Goal: Task Accomplishment & Management: Manage account settings

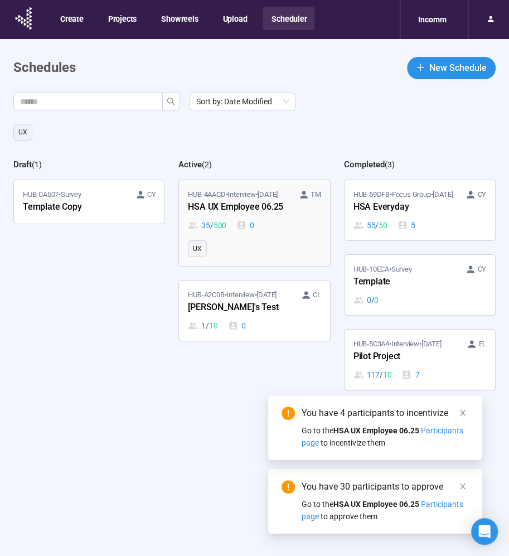
click at [206, 204] on div "HSA UX Employee 06.25" at bounding box center [249, 207] width 123 height 15
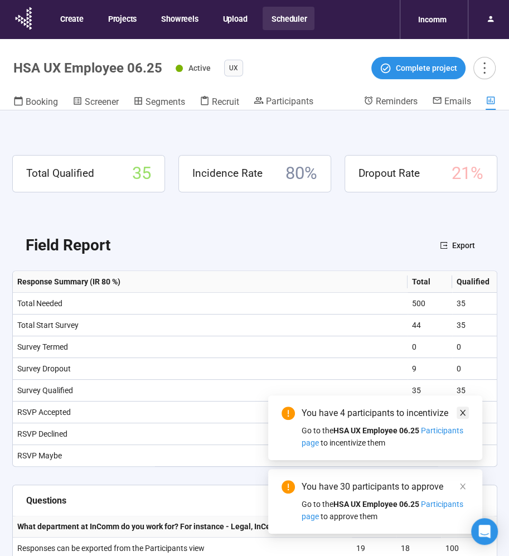
click at [464, 409] on icon "close" at bounding box center [463, 413] width 8 height 8
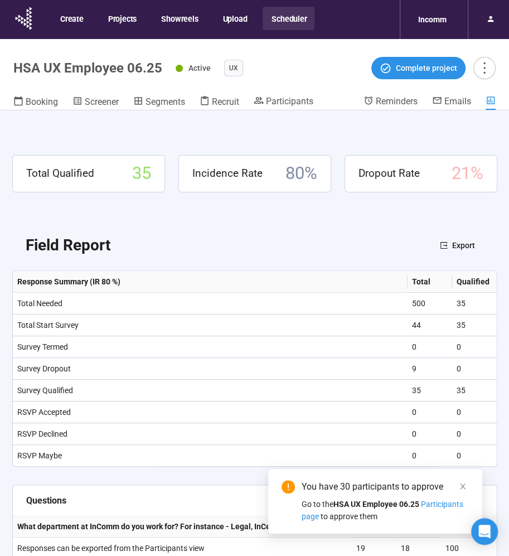
click at [458, 479] on div "You have 30 participants to approve Go to the HSA UX Employee 06.25 Participant…" at bounding box center [375, 501] width 214 height 65
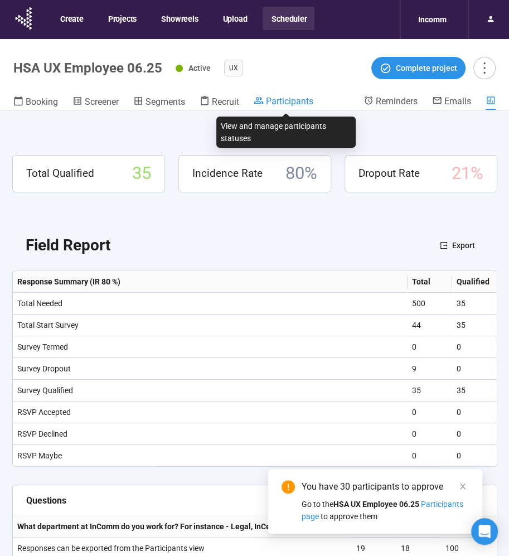
click at [277, 102] on span "Participants" at bounding box center [289, 101] width 47 height 11
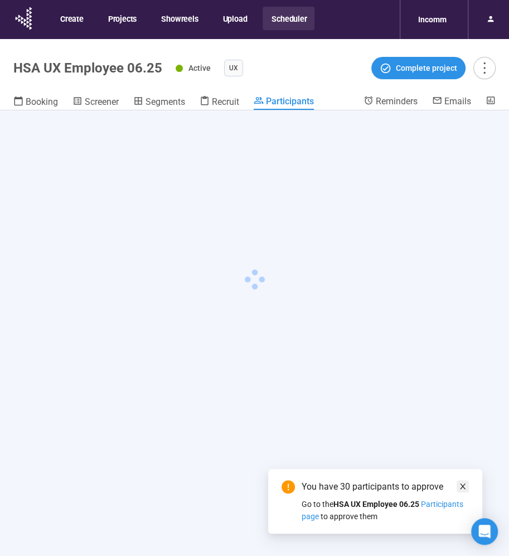
click at [461, 488] on icon "close" at bounding box center [463, 487] width 6 height 6
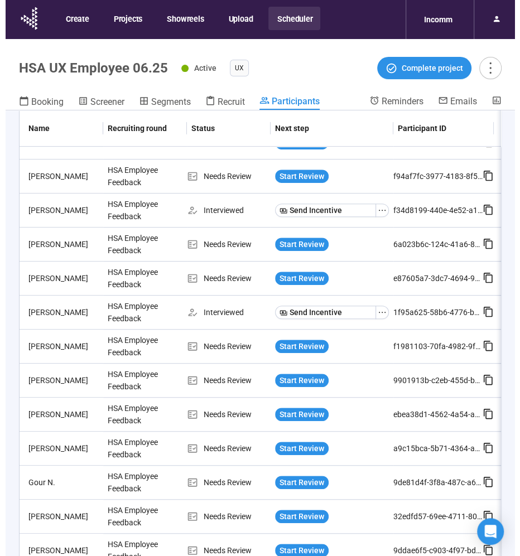
scroll to position [372, 0]
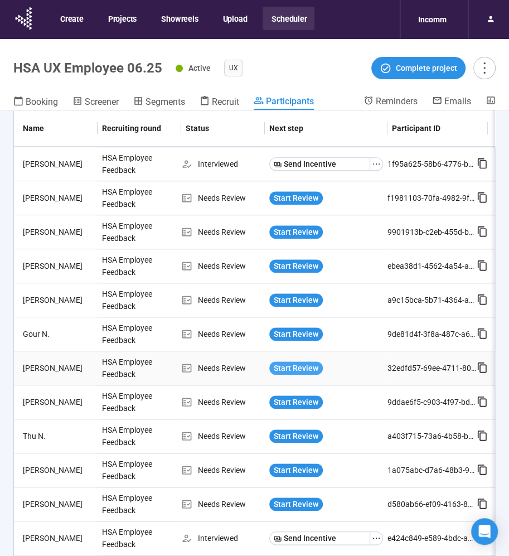
click at [293, 364] on span "Start Review" at bounding box center [296, 368] width 45 height 12
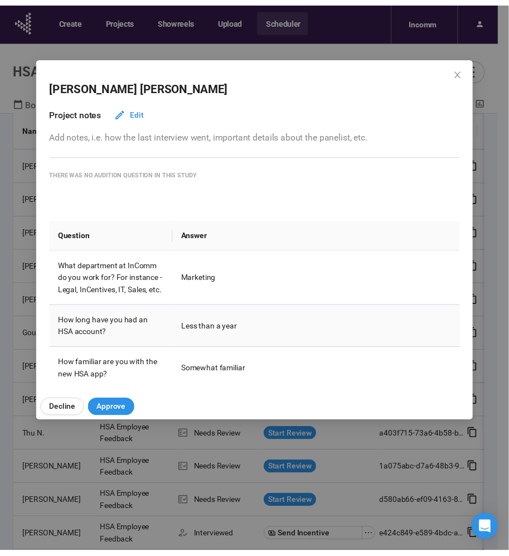
scroll to position [223, 0]
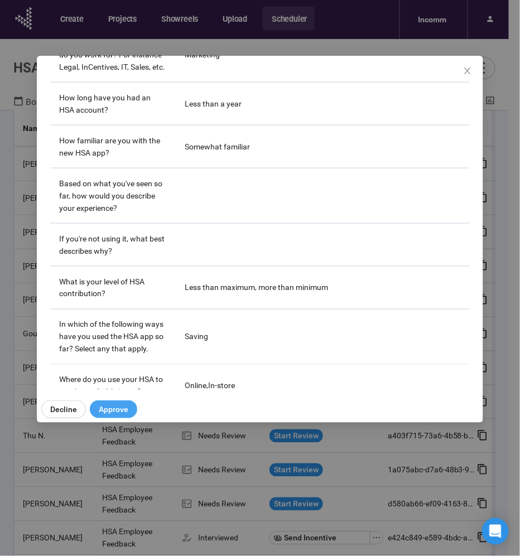
click at [118, 411] on span "Approve" at bounding box center [114, 409] width 30 height 12
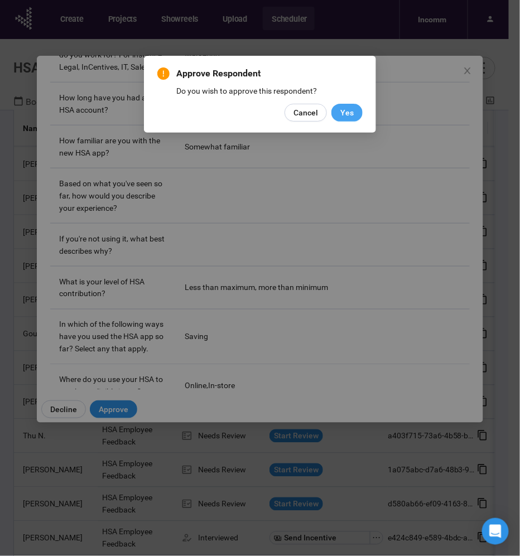
click at [349, 115] on span "Yes" at bounding box center [346, 113] width 13 height 12
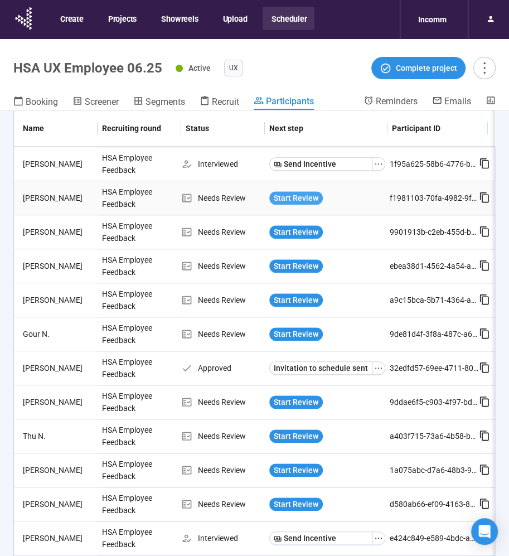
click at [281, 196] on span "Start Review" at bounding box center [296, 198] width 45 height 12
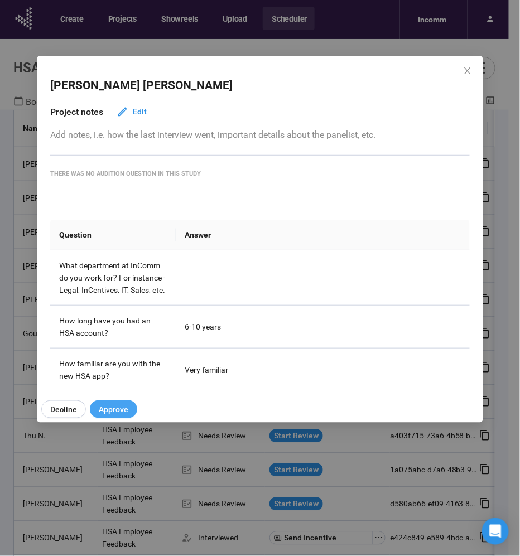
click at [123, 410] on span "Approve" at bounding box center [114, 409] width 30 height 12
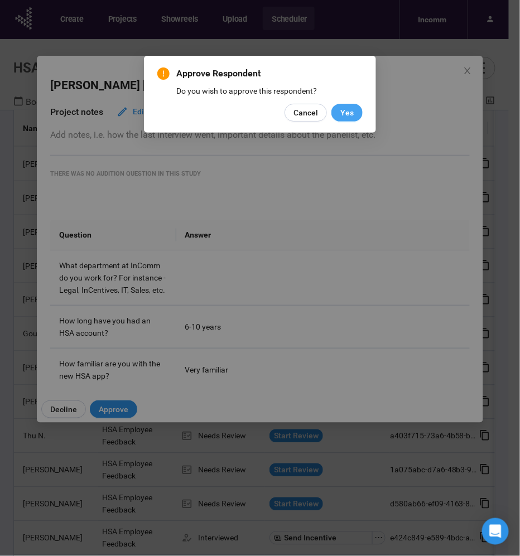
click at [342, 113] on span "Yes" at bounding box center [346, 113] width 13 height 12
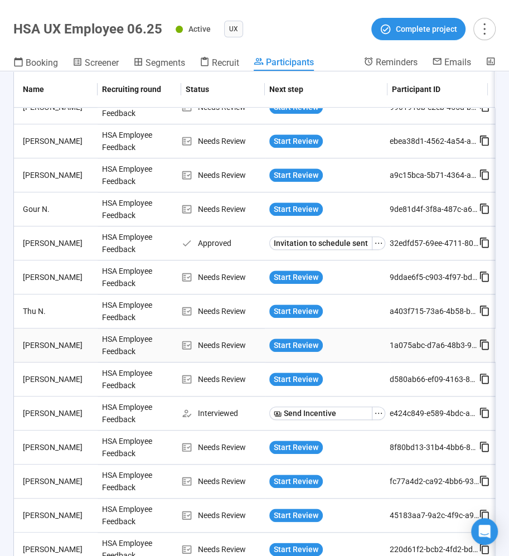
scroll to position [309, 0]
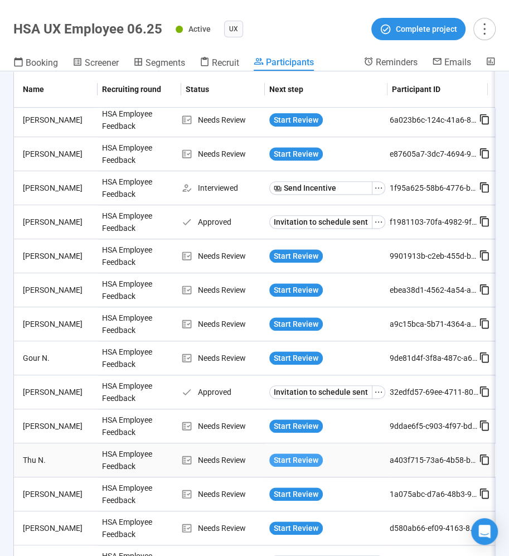
click at [282, 454] on span "Start Review" at bounding box center [296, 460] width 45 height 12
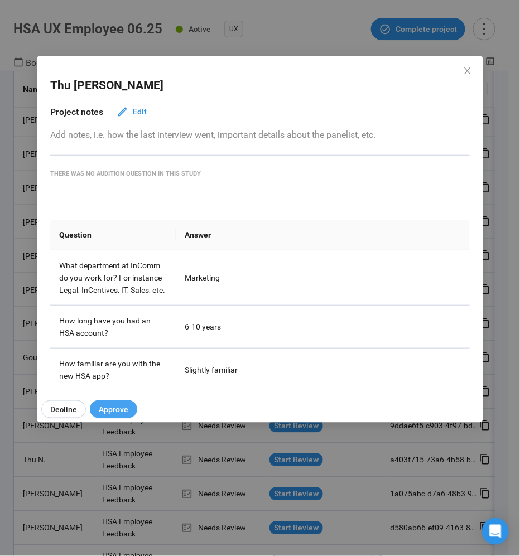
click at [121, 409] on span "Approve" at bounding box center [114, 409] width 30 height 12
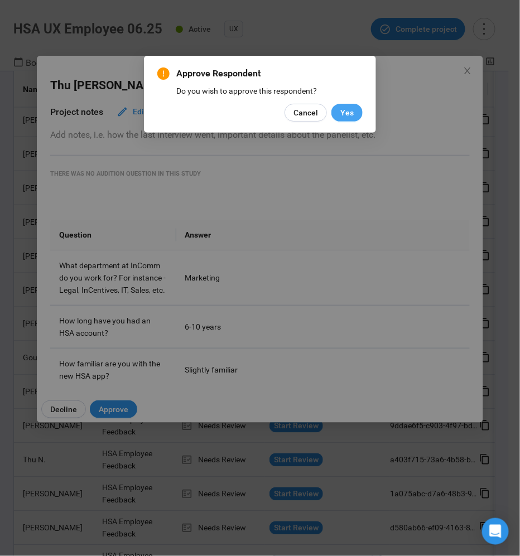
click at [346, 113] on span "Yes" at bounding box center [346, 113] width 13 height 12
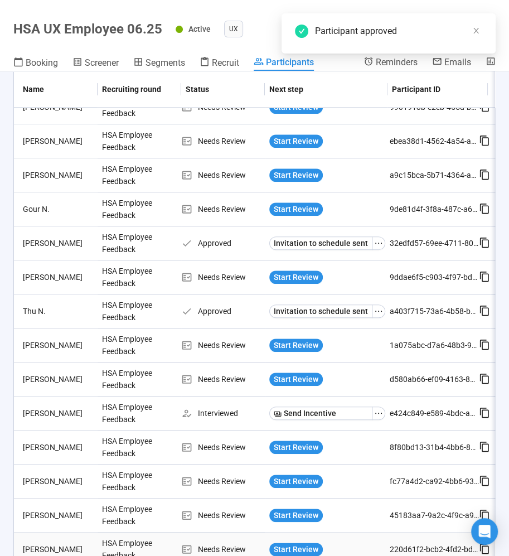
scroll to position [681, 0]
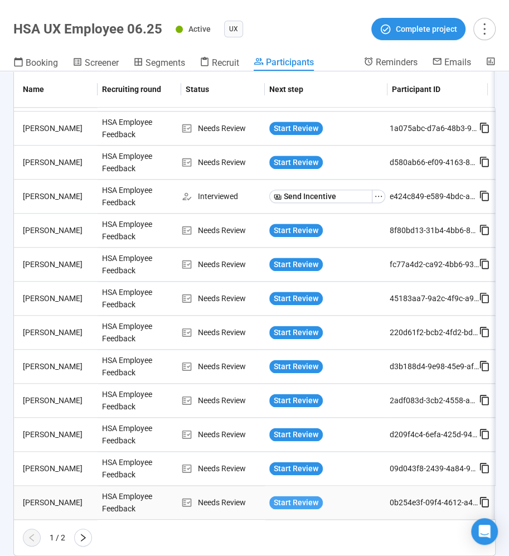
click at [295, 497] on span "Start Review" at bounding box center [296, 503] width 45 height 12
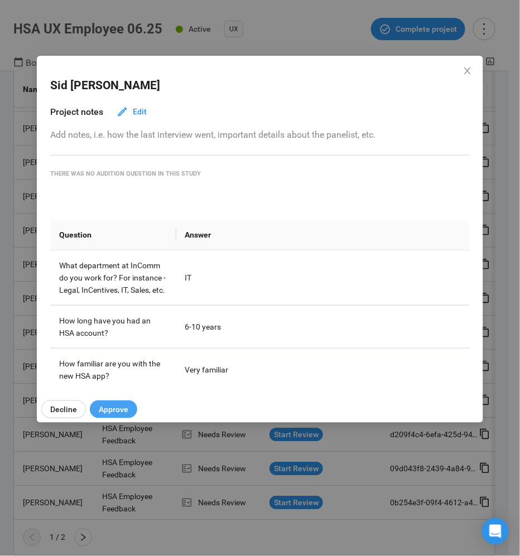
click at [112, 407] on span "Approve" at bounding box center [114, 409] width 30 height 12
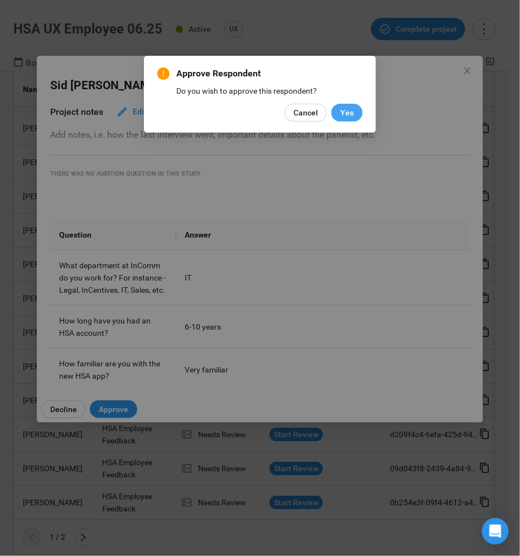
click at [343, 109] on span "Yes" at bounding box center [346, 113] width 13 height 12
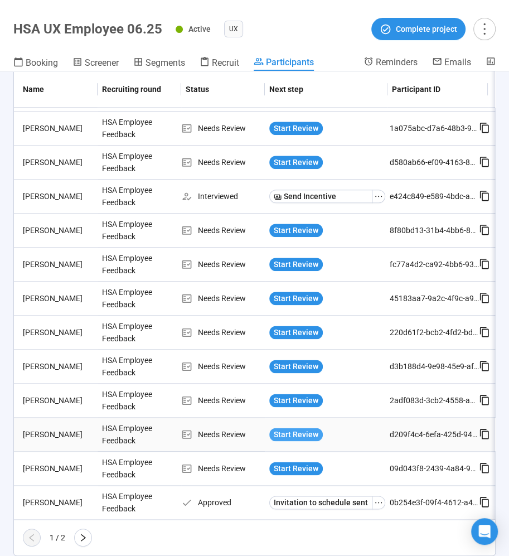
click at [280, 428] on span "Start Review" at bounding box center [296, 434] width 45 height 12
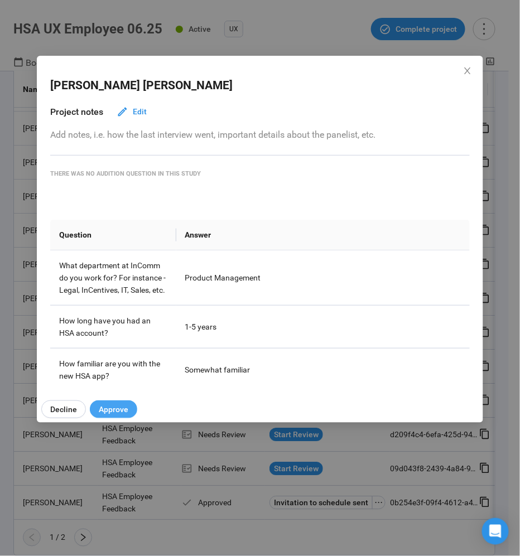
click at [107, 403] on button "Approve" at bounding box center [113, 410] width 47 height 18
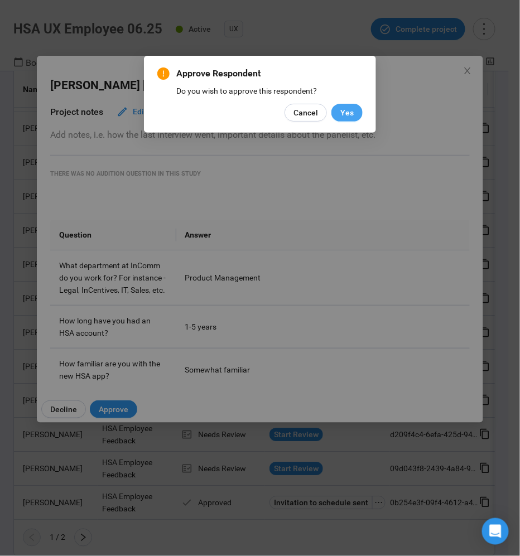
click at [341, 112] on span "Yes" at bounding box center [346, 113] width 13 height 12
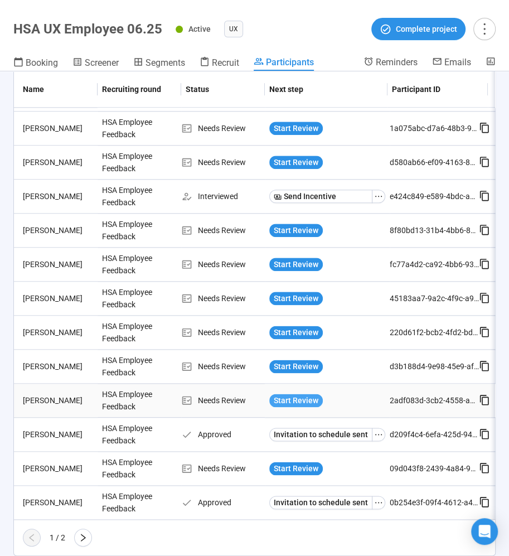
click at [296, 394] on span "Start Review" at bounding box center [296, 400] width 45 height 12
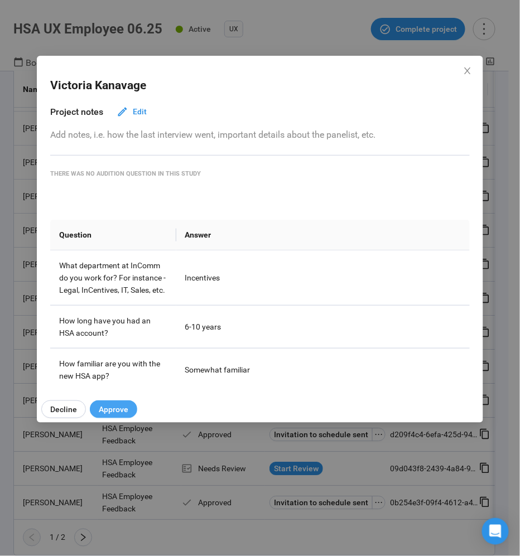
click at [113, 403] on button "Approve" at bounding box center [113, 410] width 47 height 18
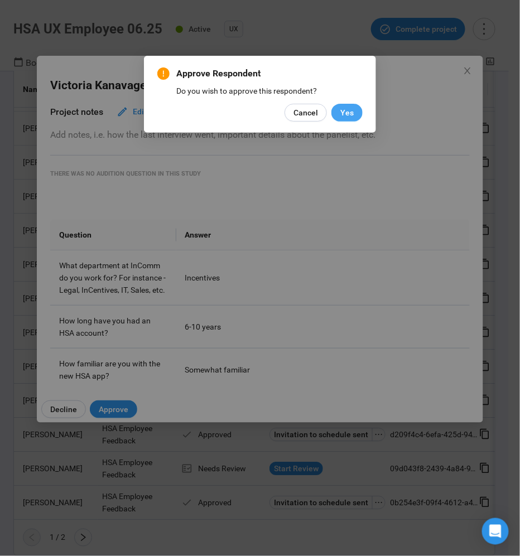
click at [344, 108] on span "Yes" at bounding box center [346, 113] width 13 height 12
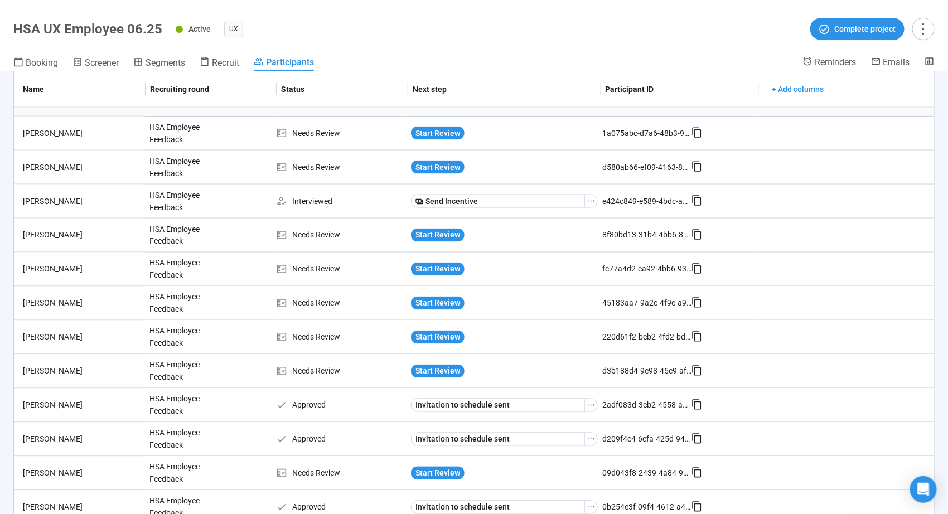
scroll to position [712, 0]
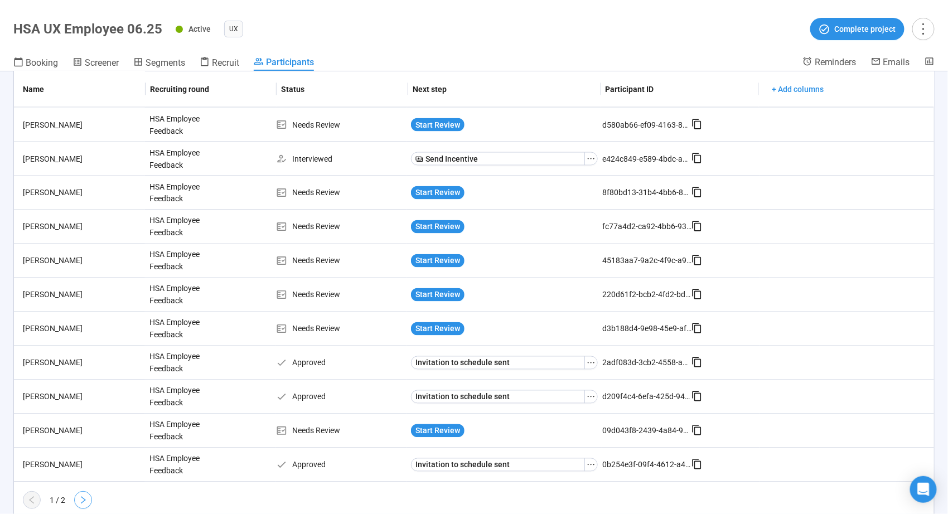
click at [86, 496] on icon "right" at bounding box center [83, 500] width 9 height 9
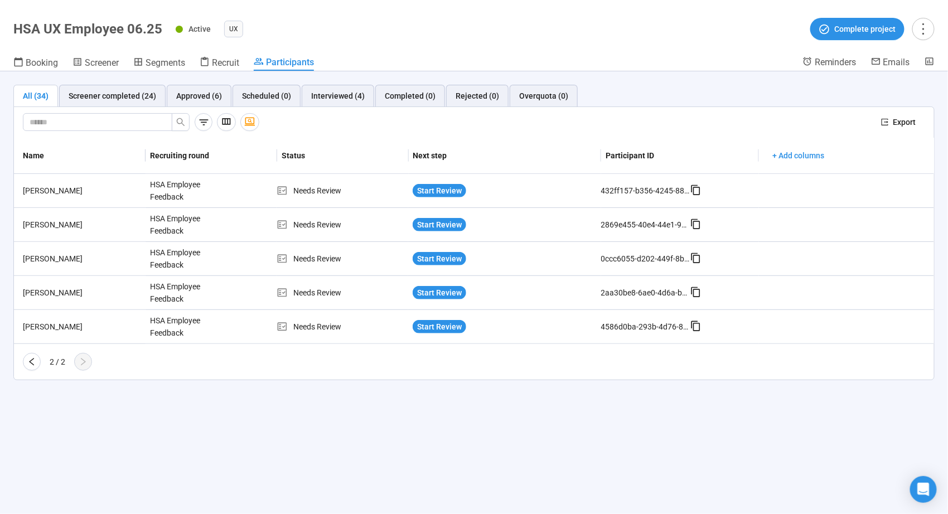
scroll to position [0, 0]
click at [449, 189] on span "Start Review" at bounding box center [439, 191] width 45 height 12
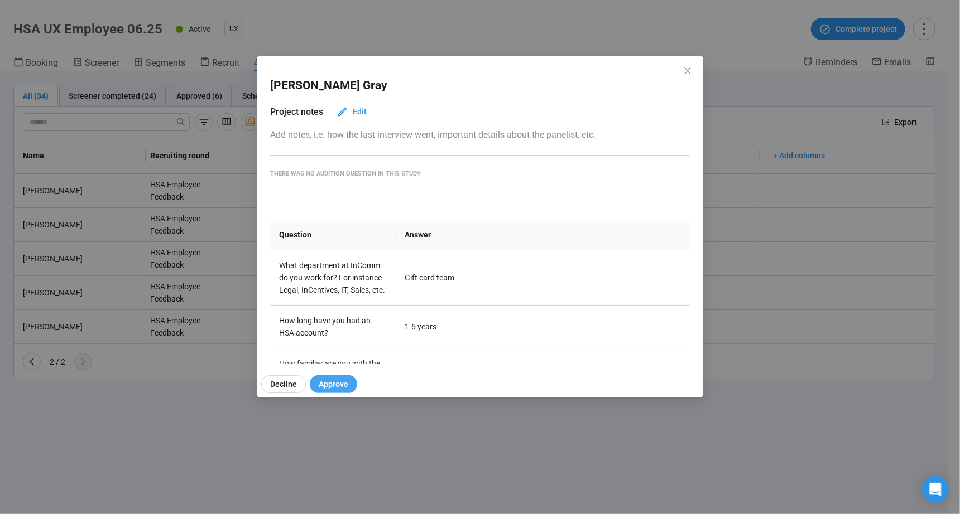
click at [333, 380] on span "Approve" at bounding box center [334, 384] width 30 height 12
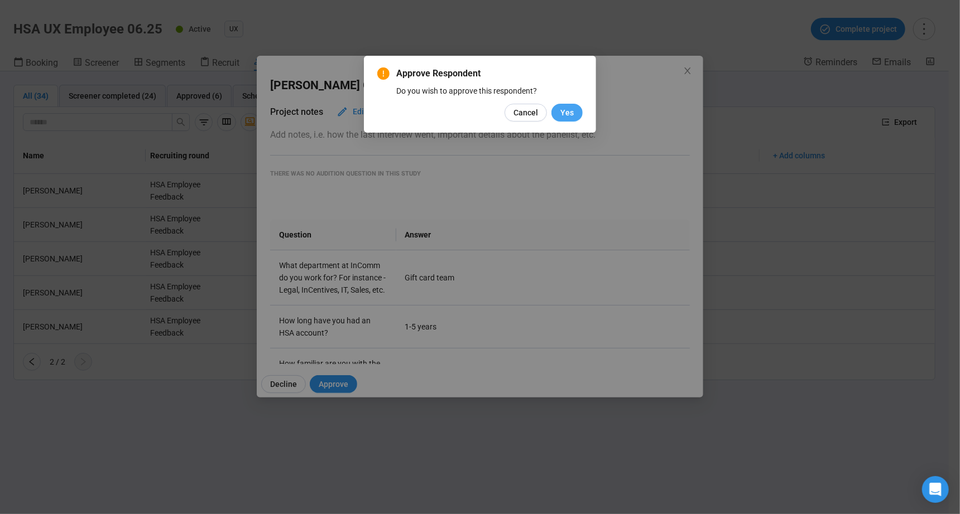
click at [519, 117] on span "Yes" at bounding box center [566, 113] width 13 height 12
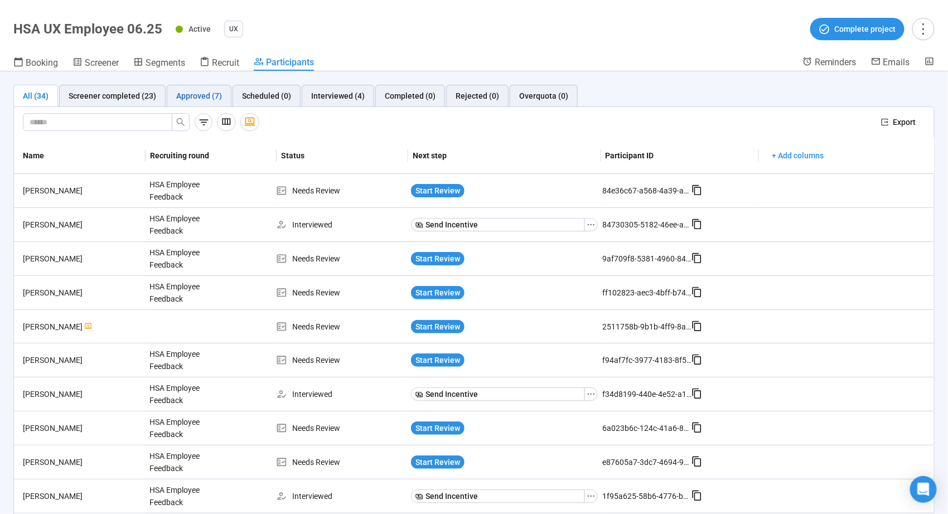
click at [203, 95] on div "Approved (7)" at bounding box center [199, 96] width 46 height 12
